Goal: Navigation & Orientation: Find specific page/section

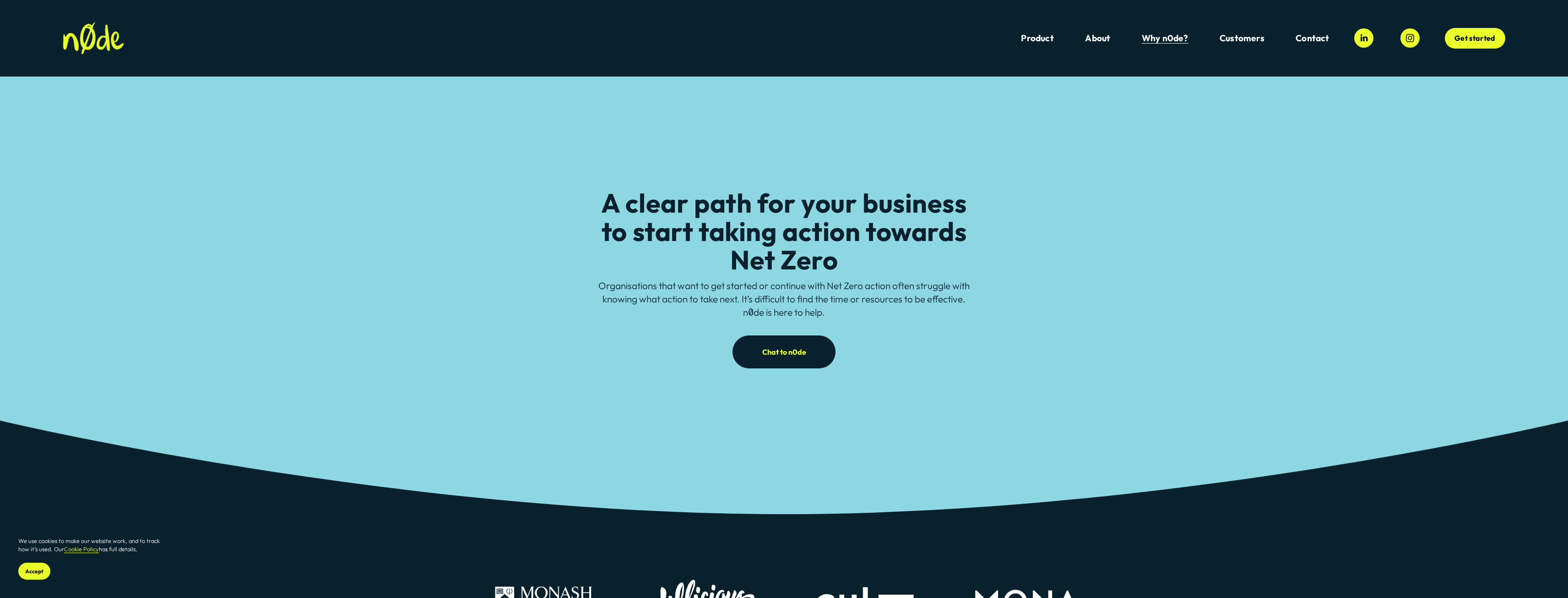
click at [1312, 43] on link "Contact" at bounding box center [1312, 38] width 33 height 12
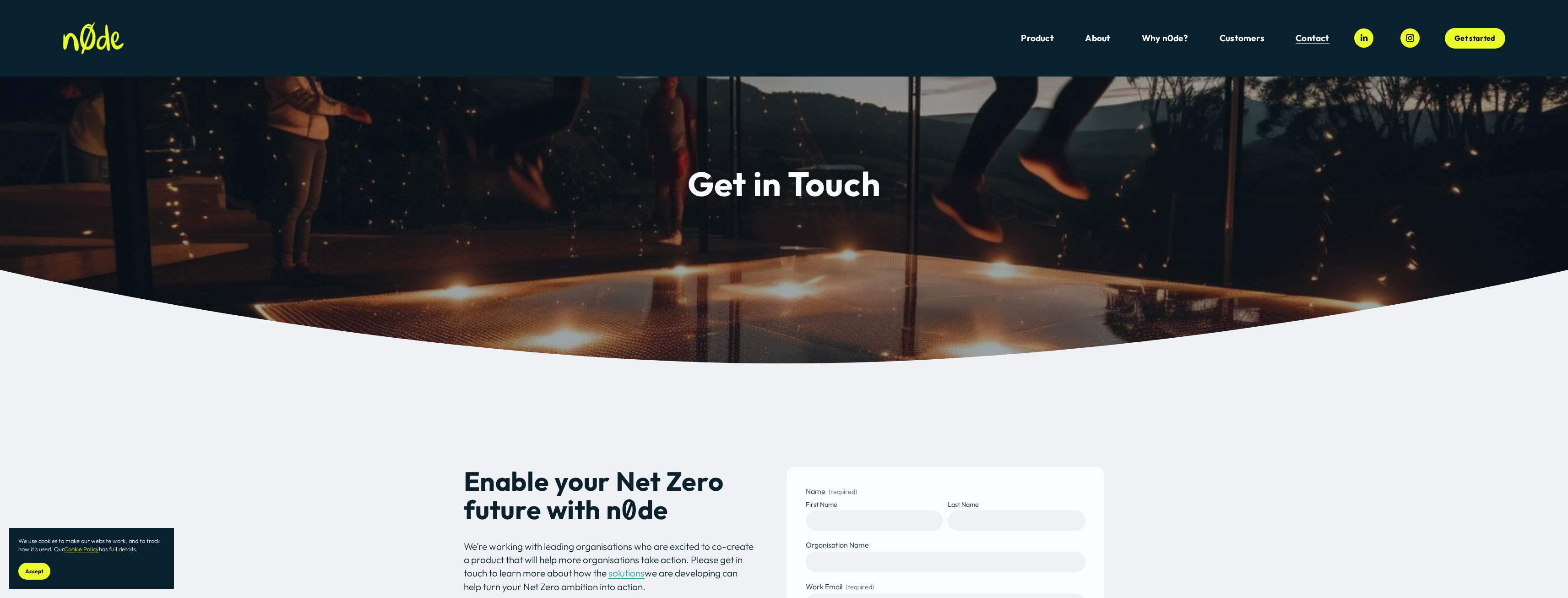
click at [1242, 41] on span "Customers" at bounding box center [1242, 38] width 45 height 10
click at [1178, 41] on link "Why n0de?" at bounding box center [1165, 38] width 47 height 12
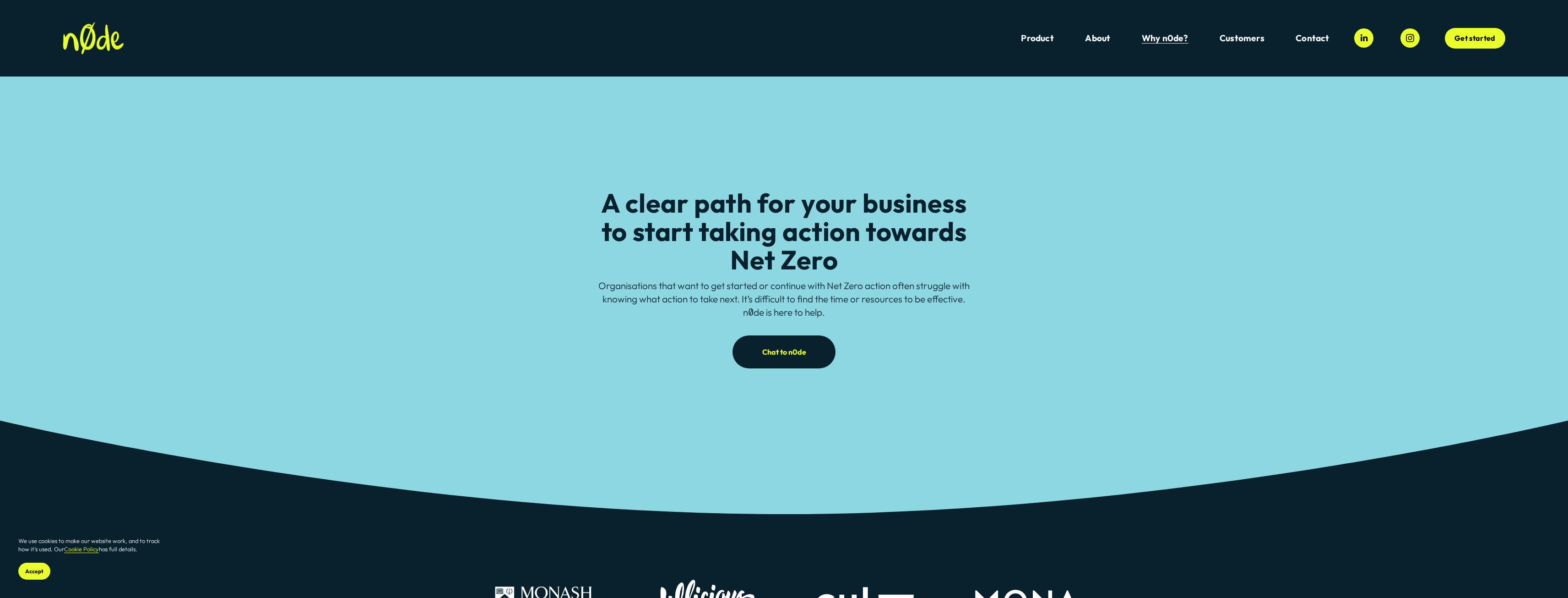
click at [1045, 39] on link "Product" at bounding box center [1037, 38] width 32 height 12
